Goal: Information Seeking & Learning: Learn about a topic

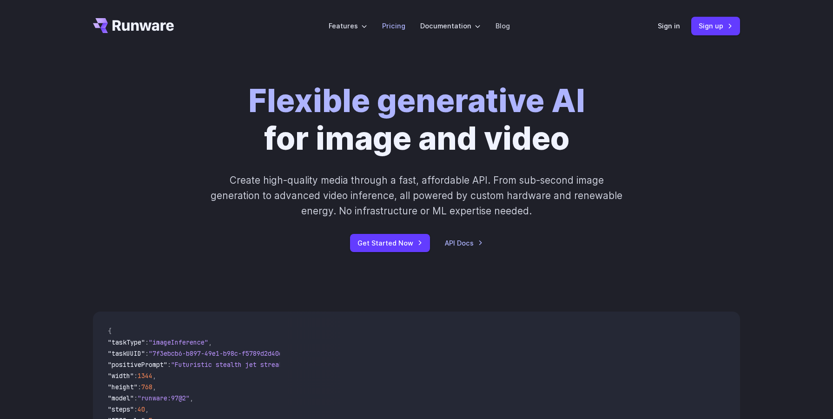
click at [394, 22] on link "Pricing" at bounding box center [393, 25] width 23 height 11
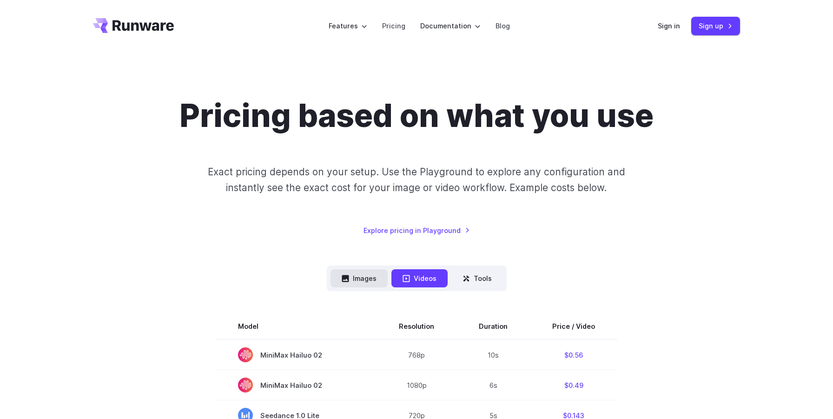
click at [355, 283] on button "Images" at bounding box center [358, 278] width 57 height 18
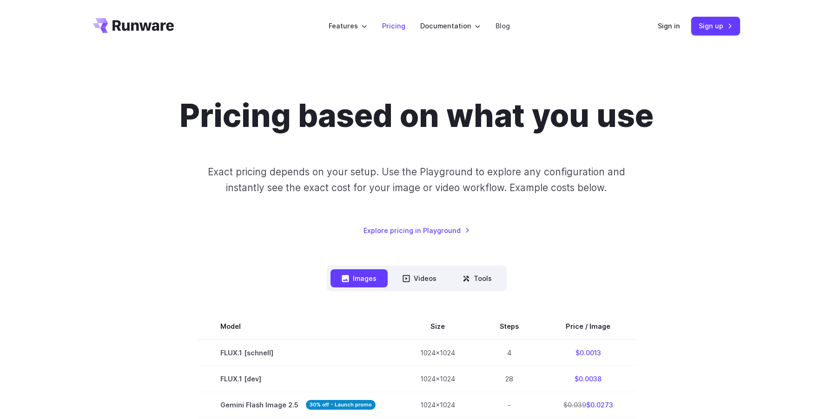
click at [391, 24] on link "Pricing" at bounding box center [393, 25] width 23 height 11
